Goal: Task Accomplishment & Management: Complete application form

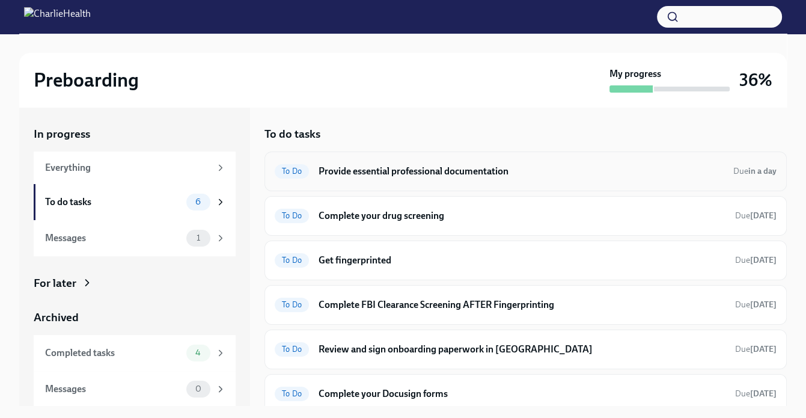
click at [414, 170] on h6 "Provide essential professional documentation" at bounding box center [521, 171] width 405 height 13
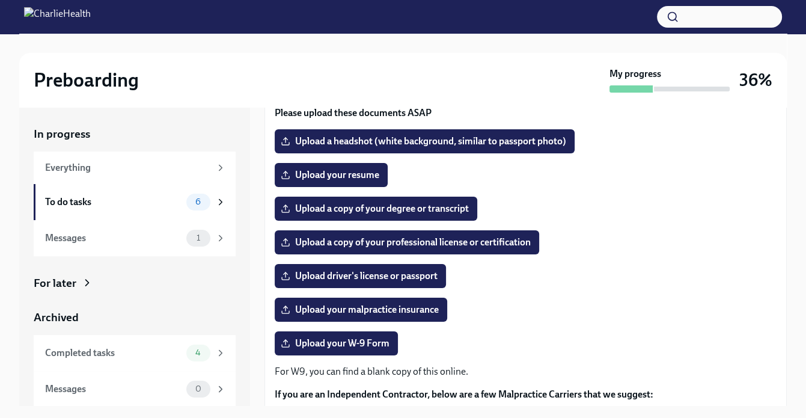
scroll to position [120, 0]
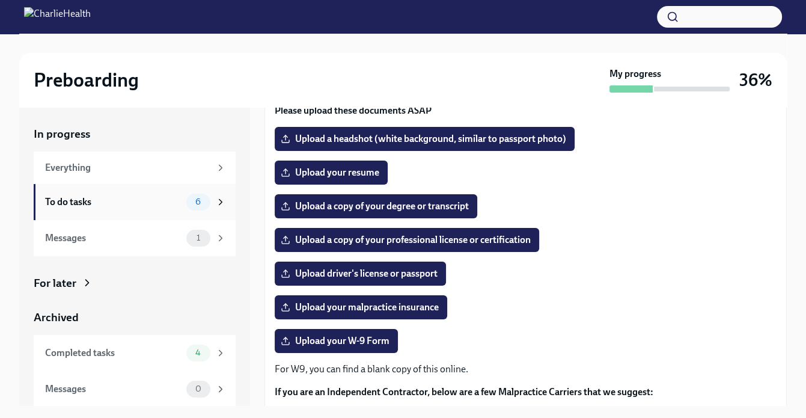
click at [114, 201] on div "To do tasks" at bounding box center [113, 201] width 136 height 13
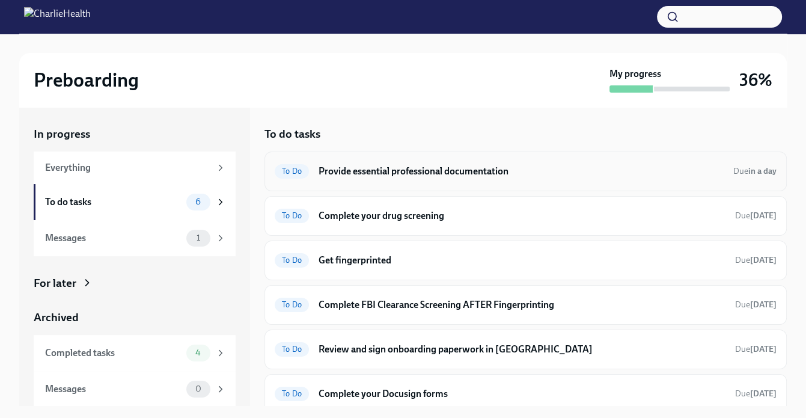
click at [701, 168] on h6 "Provide essential professional documentation" at bounding box center [521, 171] width 405 height 13
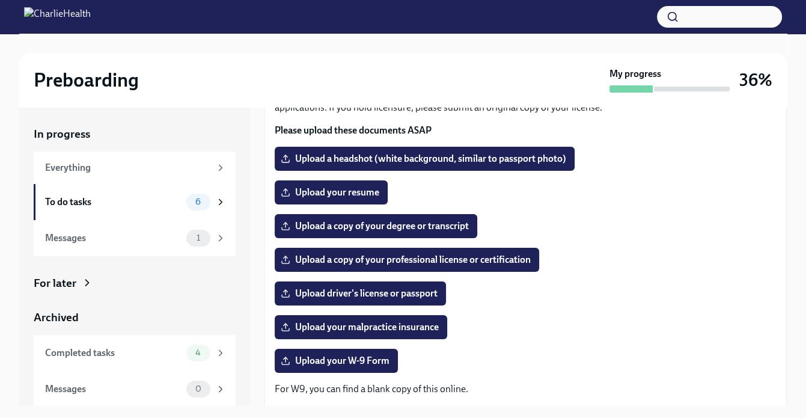
scroll to position [120, 0]
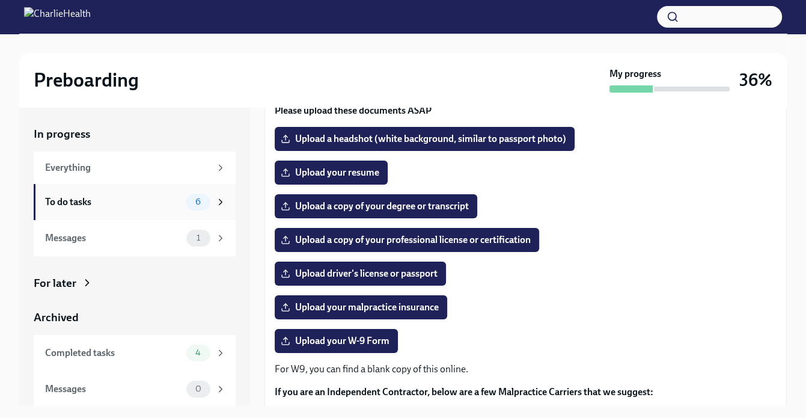
click at [188, 201] on span "6" at bounding box center [198, 201] width 20 height 9
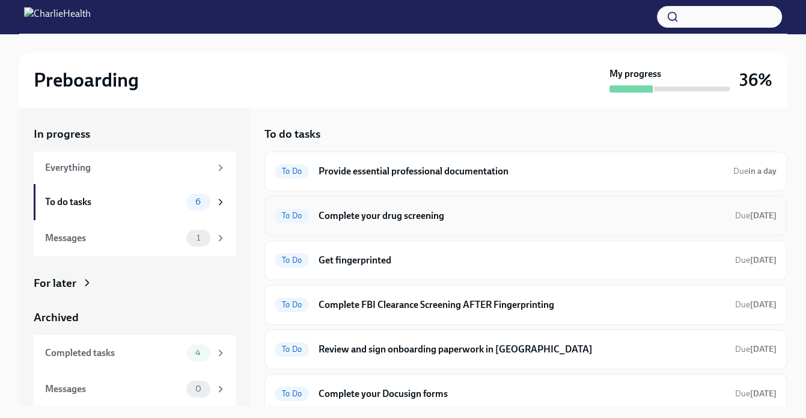
click at [652, 218] on h6 "Complete your drug screening" at bounding box center [522, 215] width 407 height 13
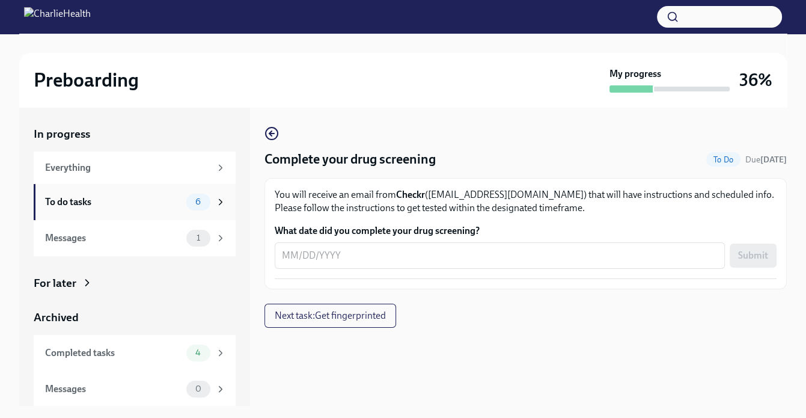
click at [159, 199] on div "To do tasks" at bounding box center [113, 201] width 136 height 13
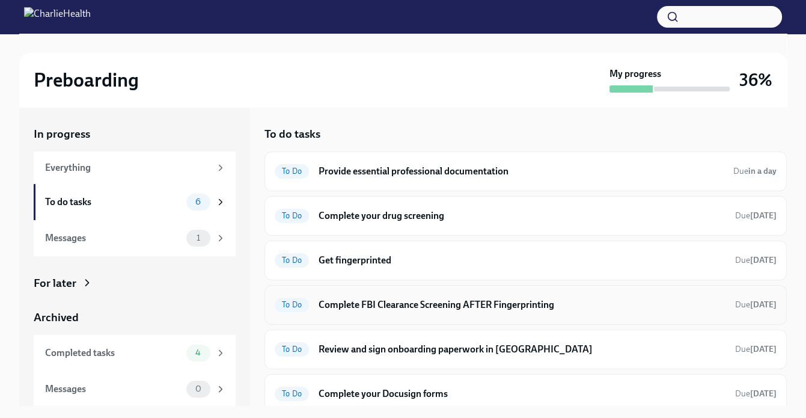
scroll to position [5, 0]
